Goal: Check status: Check status

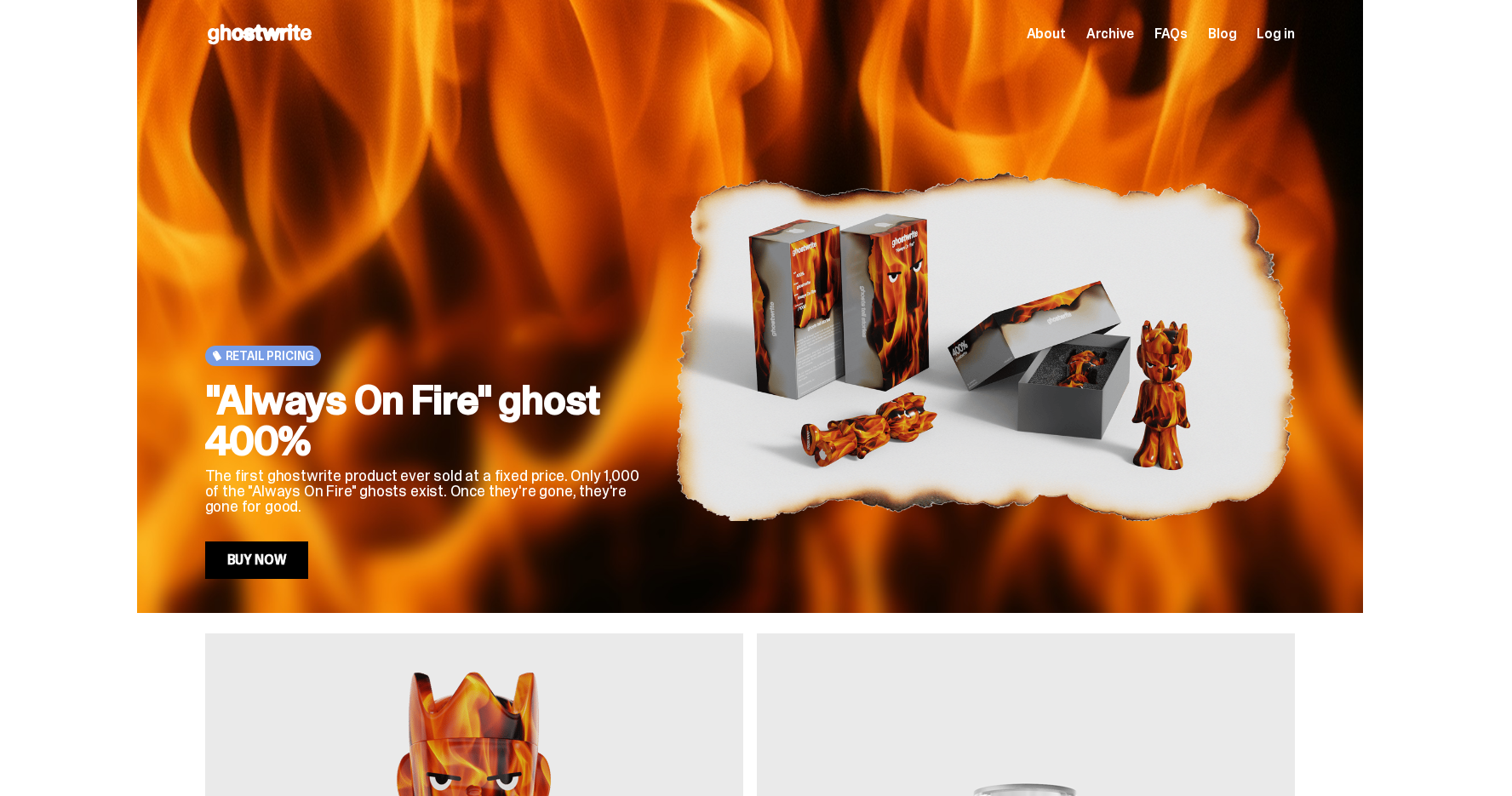
click at [1284, 36] on span "Log in" at bounding box center [1275, 34] width 37 height 14
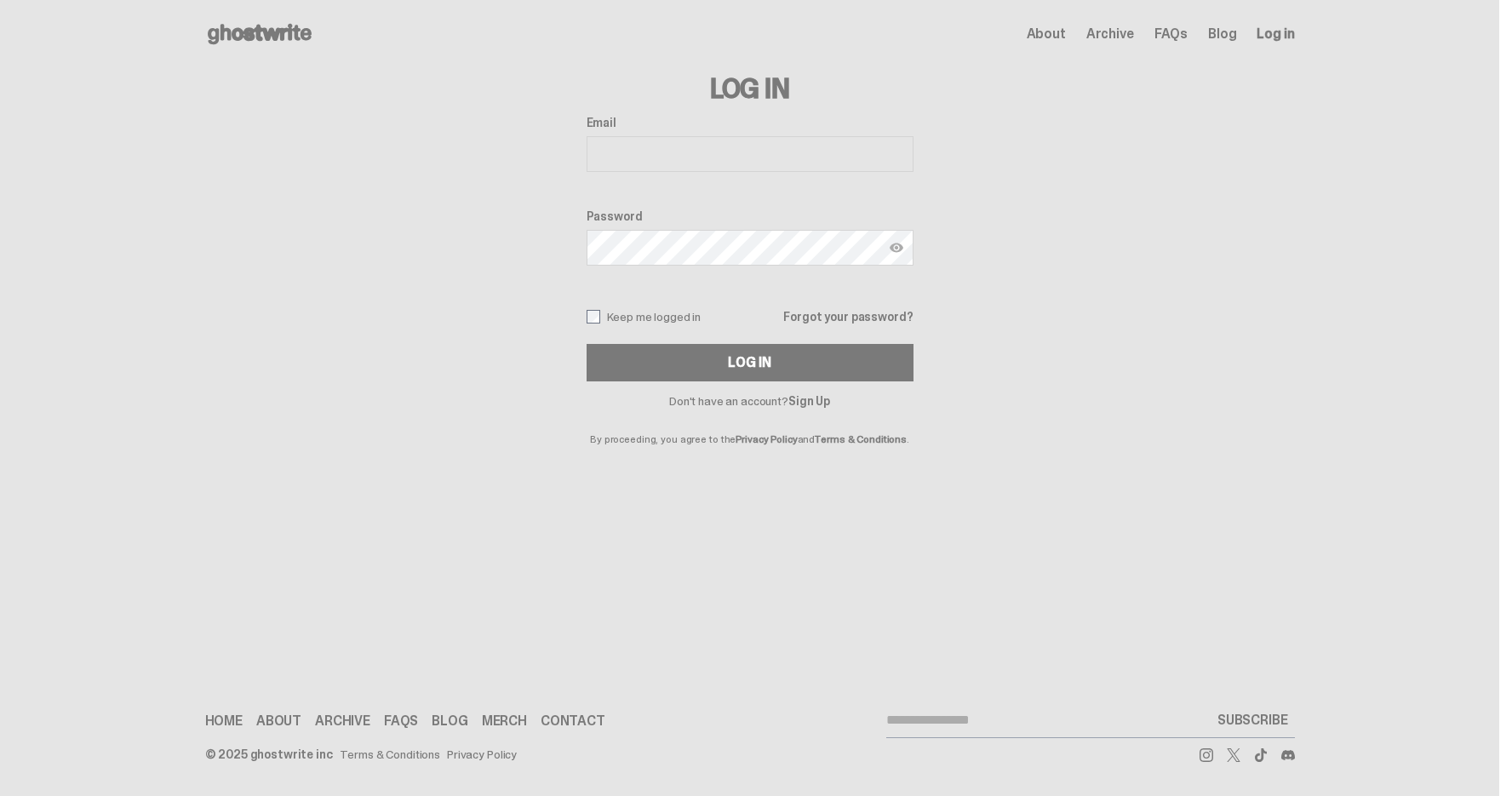
type input "**********"
click at [756, 362] on button "Log In" at bounding box center [750, 362] width 327 height 37
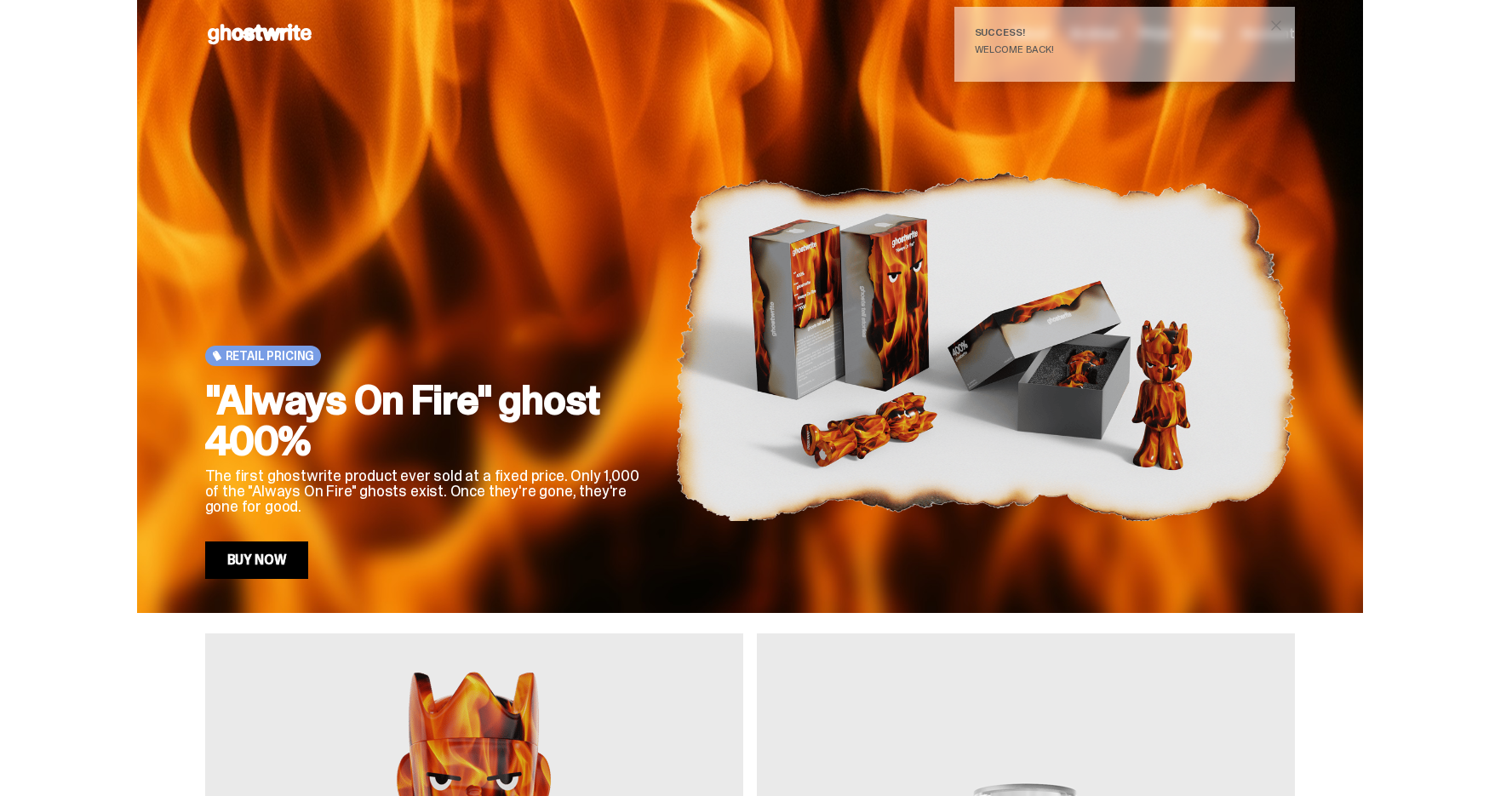
click at [1045, 44] on div "Welcome back!" at bounding box center [1117, 48] width 286 height 10
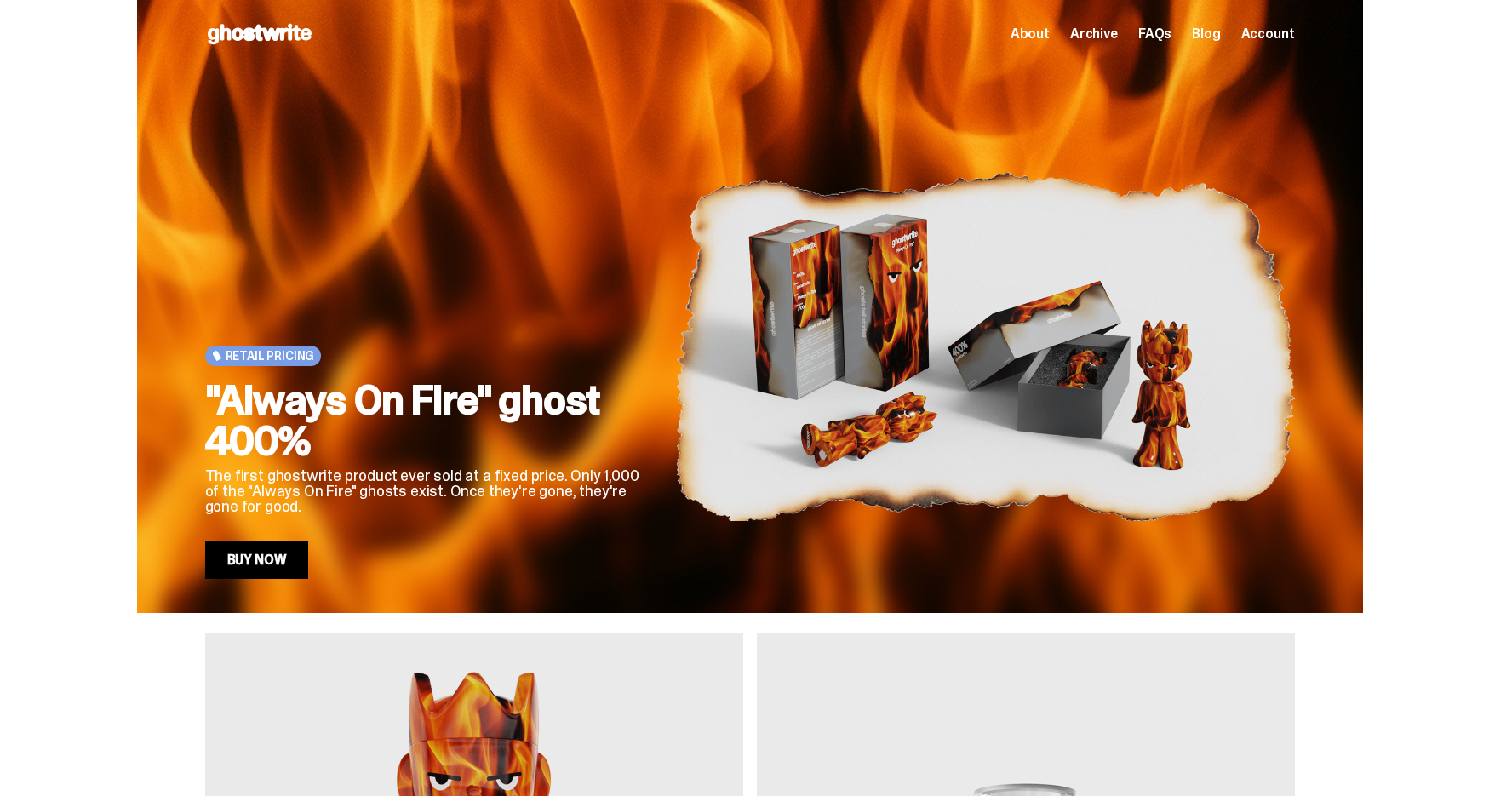
click at [1276, 31] on span "Account" at bounding box center [1267, 34] width 54 height 14
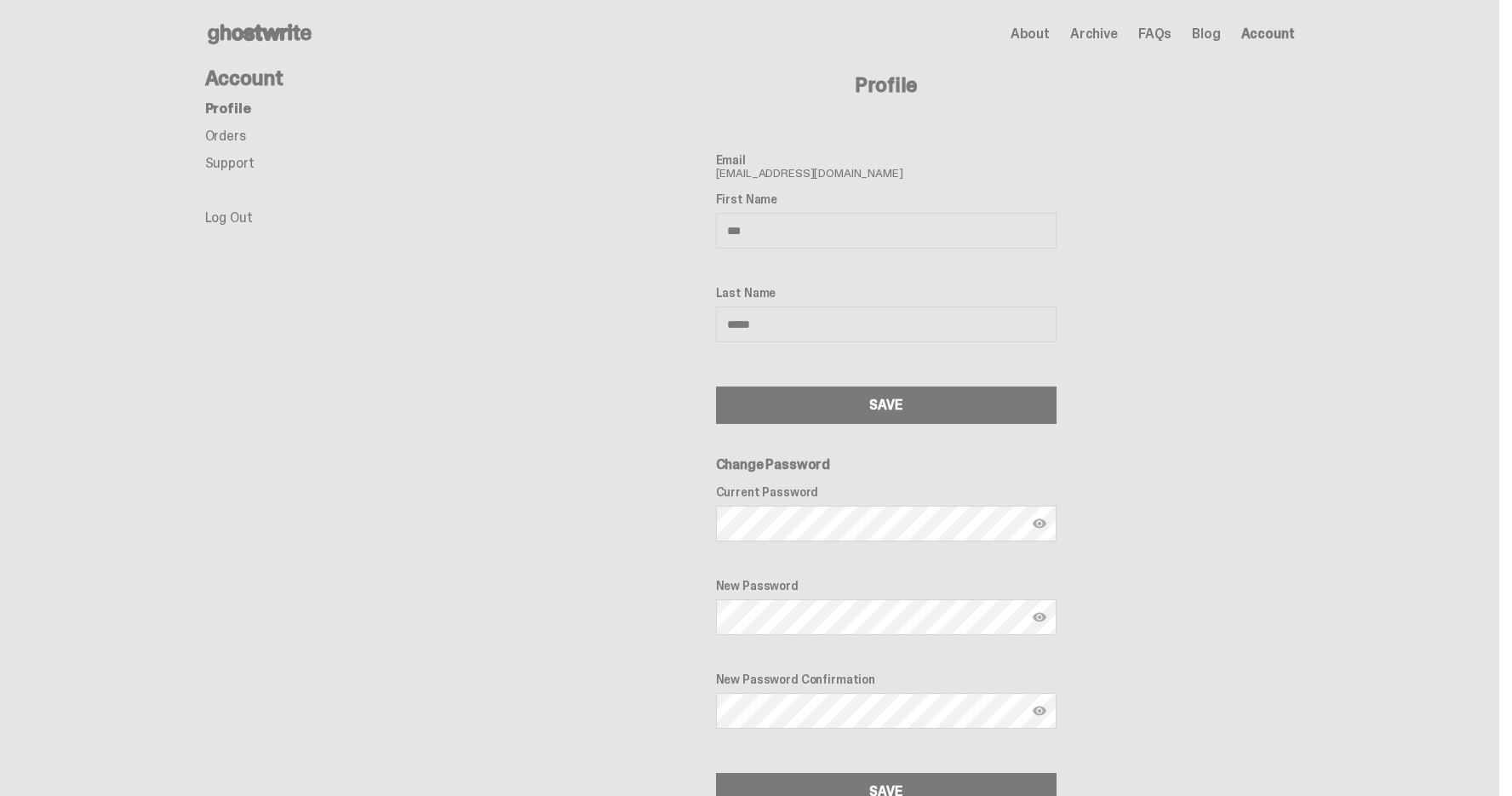
click at [239, 131] on link "Orders" at bounding box center [226, 136] width 41 height 18
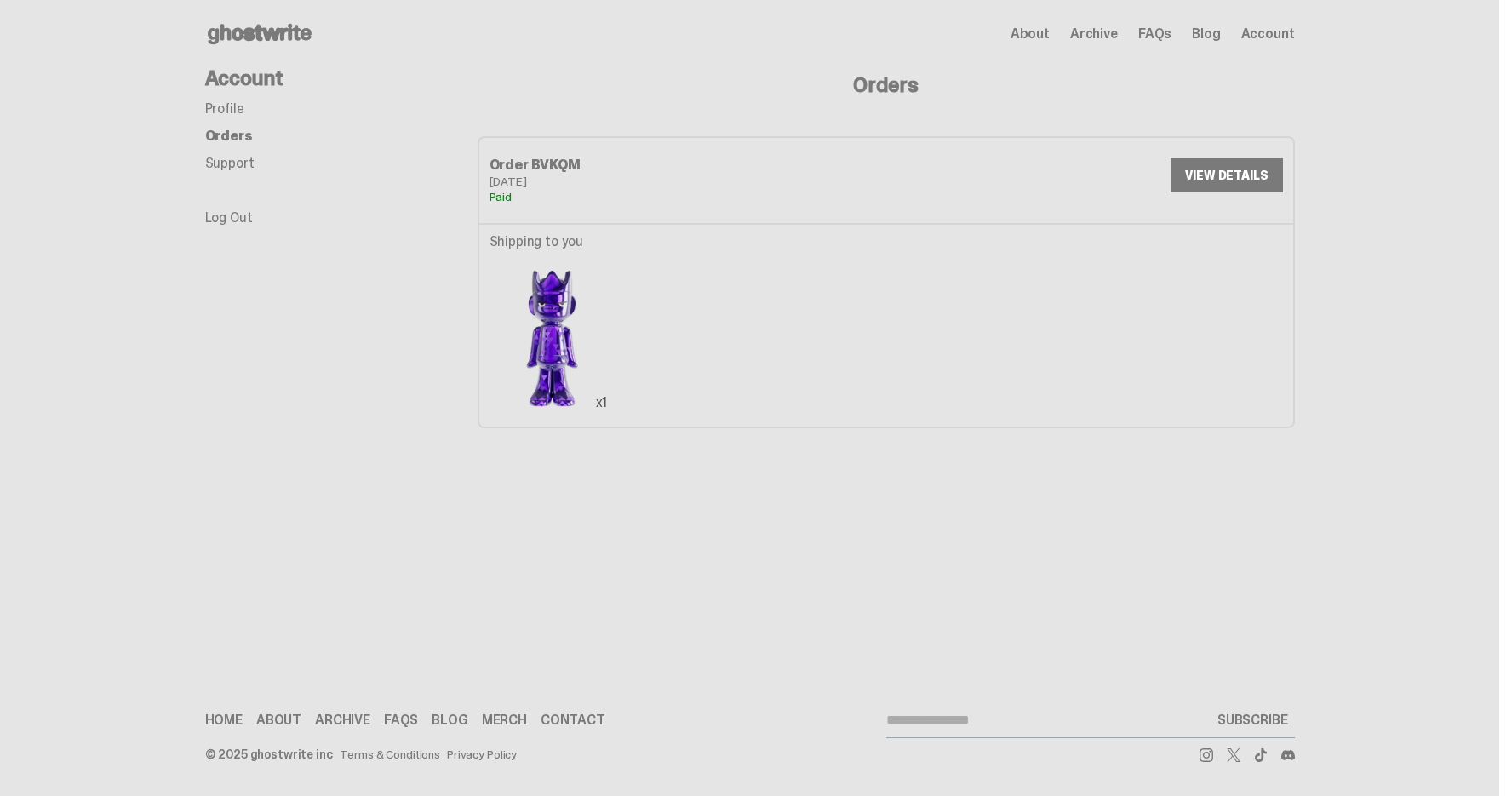
click at [1203, 174] on link "VIEW DETAILS" at bounding box center [1226, 174] width 111 height 34
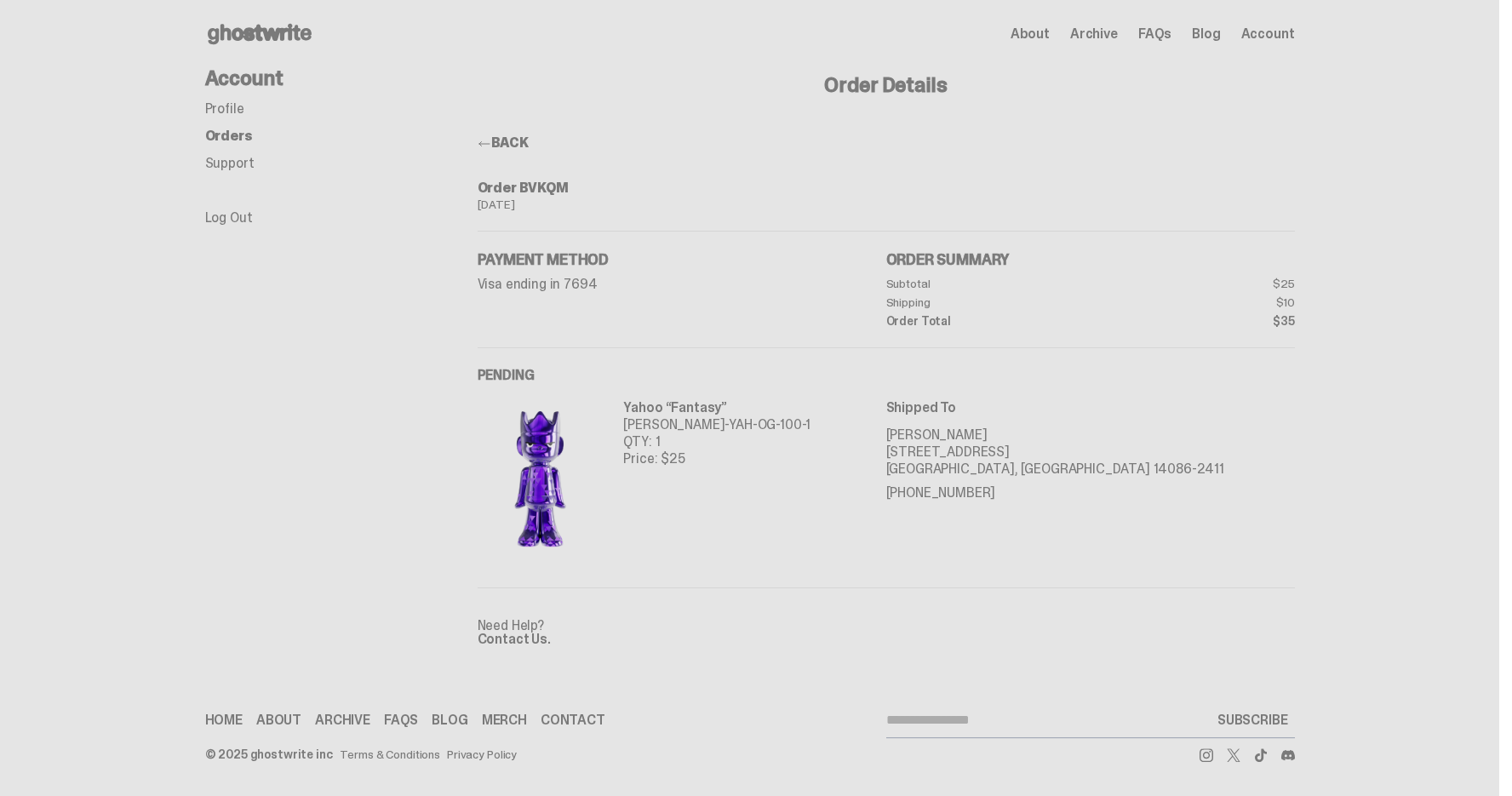
click at [256, 31] on use at bounding box center [259, 34] width 104 height 20
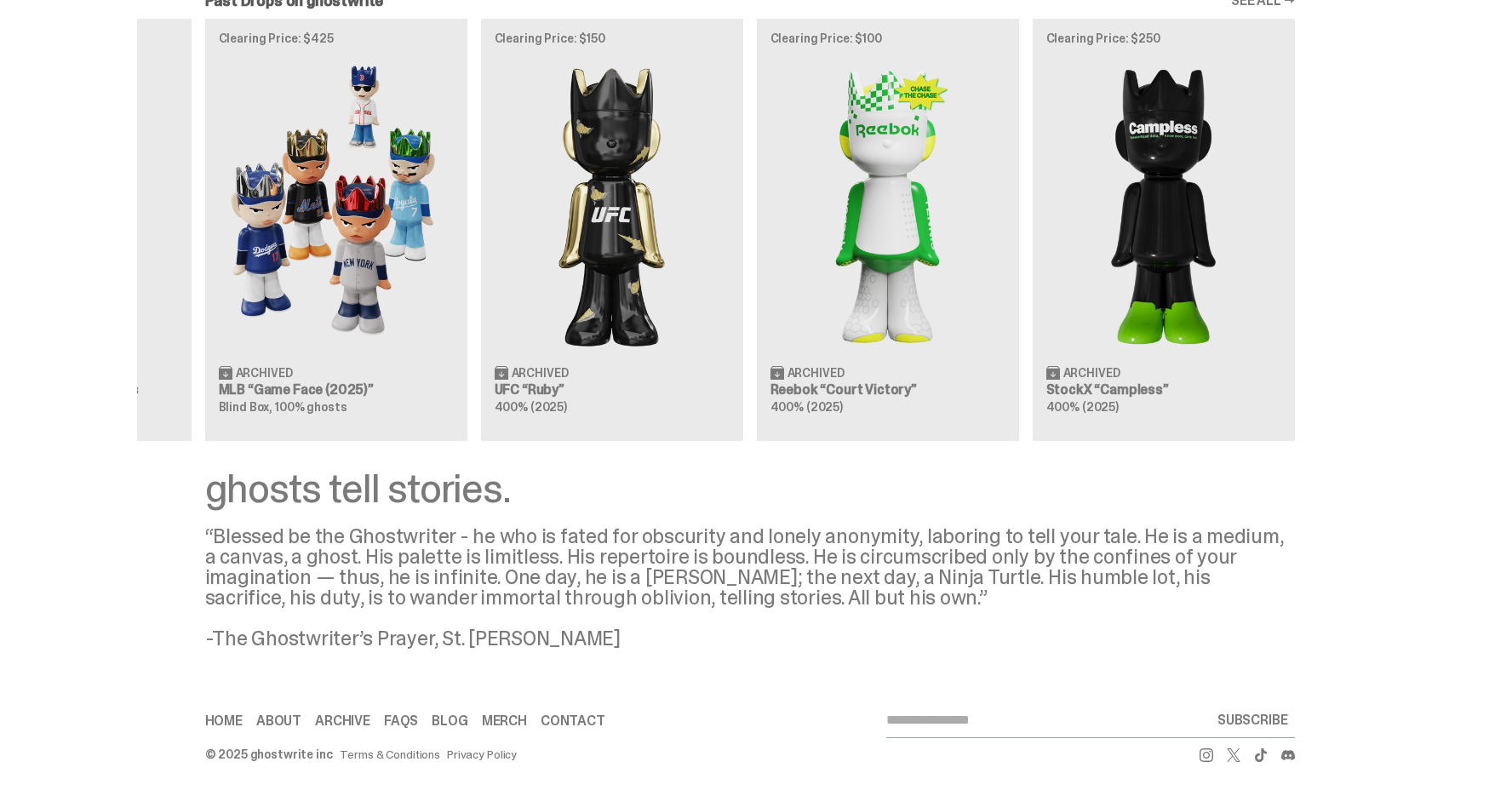
scroll to position [1676, 0]
